Goal: Information Seeking & Learning: Learn about a topic

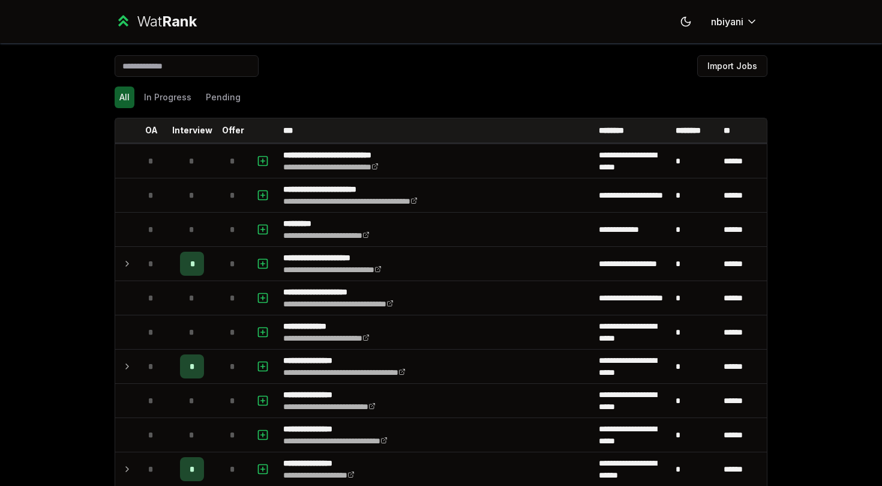
click at [195, 16] on span "Rank" at bounding box center [179, 21] width 35 height 17
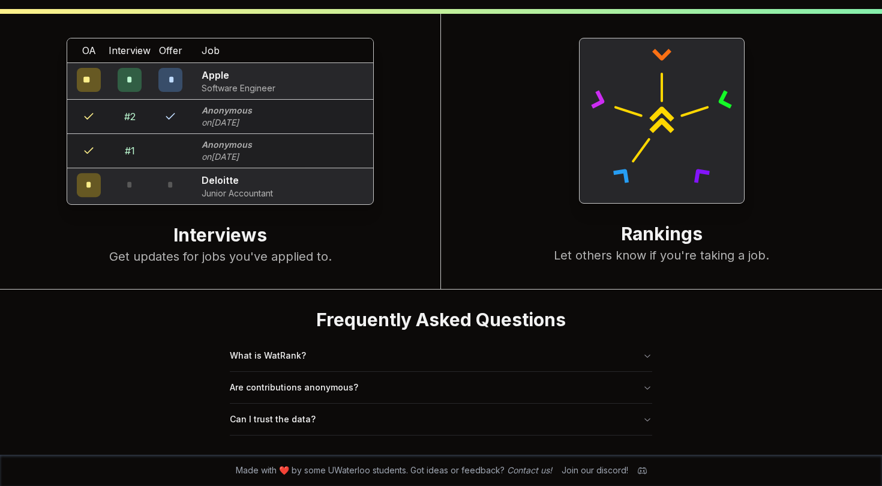
scroll to position [462, 0]
click at [381, 355] on button "What is WatRank?" at bounding box center [441, 355] width 423 height 31
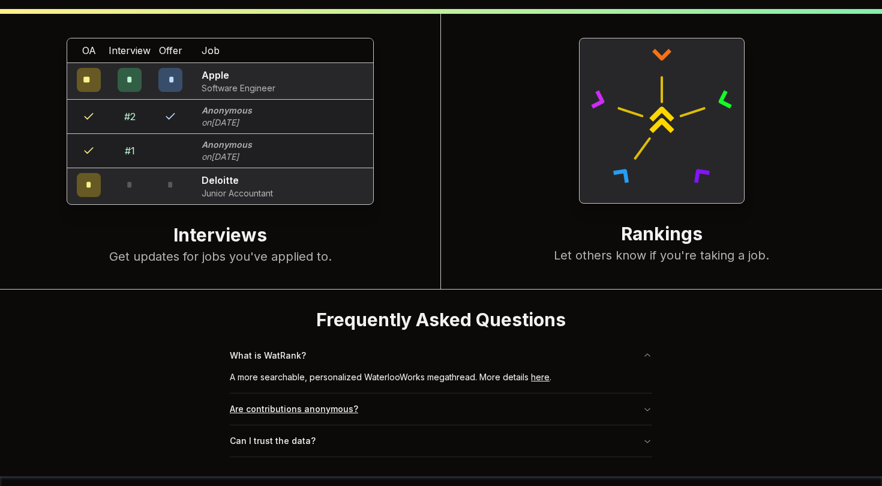
click at [402, 408] on button "Are contributions anonymous?" at bounding box center [441, 408] width 423 height 31
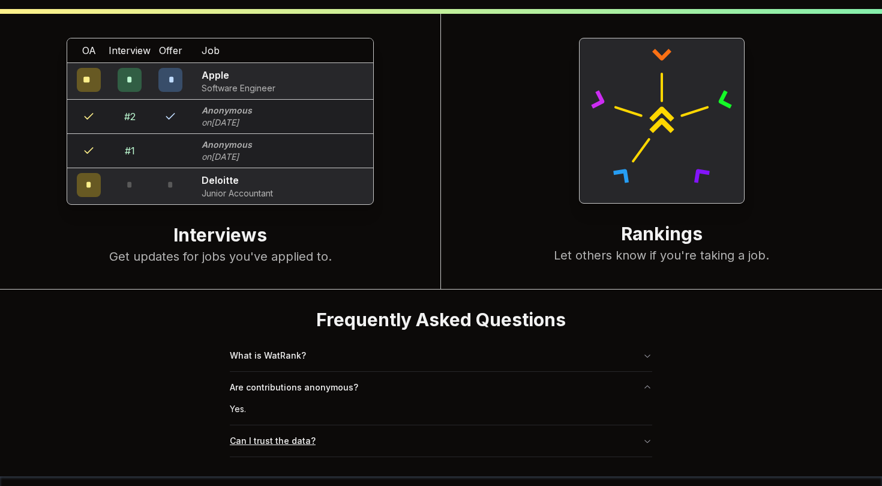
click at [402, 435] on button "Can I trust the data?" at bounding box center [441, 440] width 423 height 31
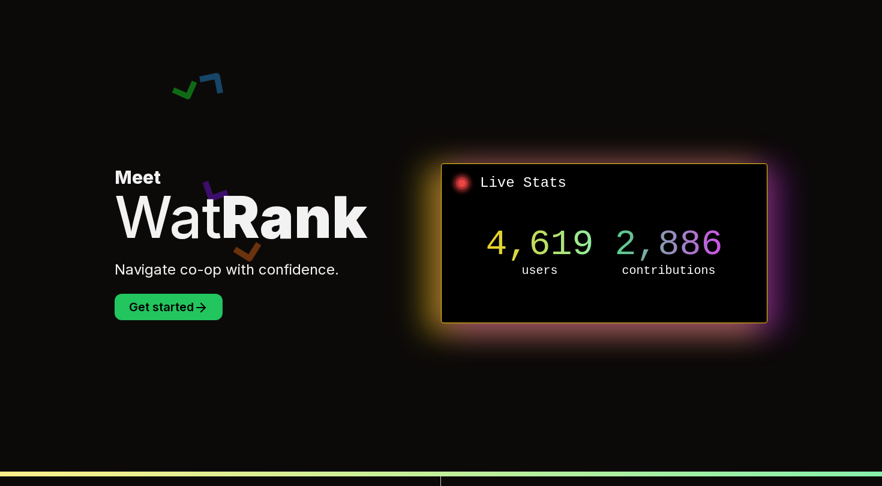
scroll to position [0, 0]
click at [190, 83] on section "Meet Wat Rank Navigate co-op with confidence. Get started Live Stats 4,619 user…" at bounding box center [440, 243] width 691 height 486
click at [124, 146] on section "Meet Wat Rank Navigate co-op with confidence. Get started Live Stats 4,619 user…" at bounding box center [440, 243] width 691 height 486
click at [234, 166] on h1 "Meet Wat Rank" at bounding box center [278, 205] width 327 height 79
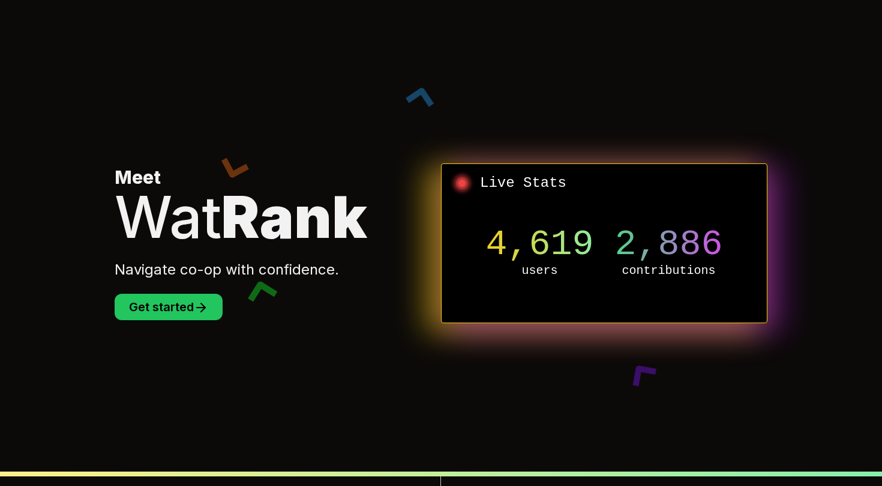
click at [221, 63] on section "Meet Wat Rank Navigate co-op with confidence. Get started Live Stats 4,619 user…" at bounding box center [440, 243] width 691 height 486
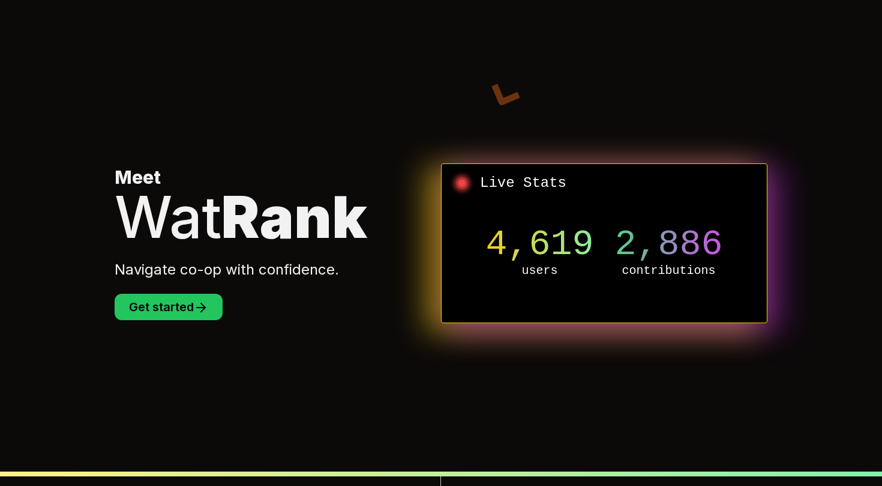
click at [221, 63] on section "Meet Wat Rank Navigate co-op with confidence. Get started Live Stats 4,619 user…" at bounding box center [440, 243] width 691 height 486
